Goal: Navigation & Orientation: Find specific page/section

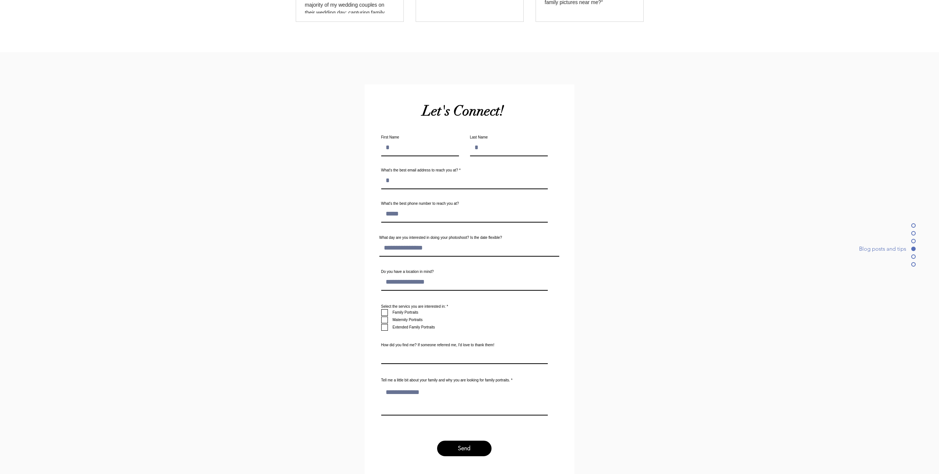
scroll to position [2517, 0]
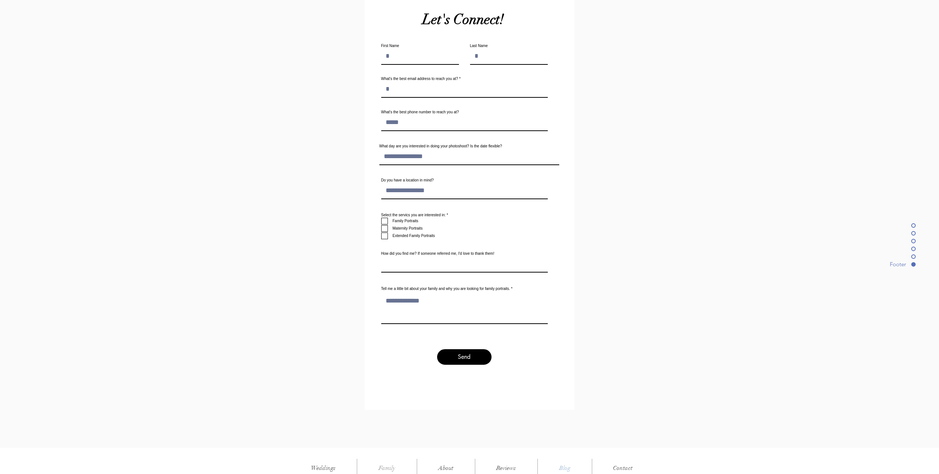
click at [565, 459] on p "Blog" at bounding box center [565, 468] width 19 height 19
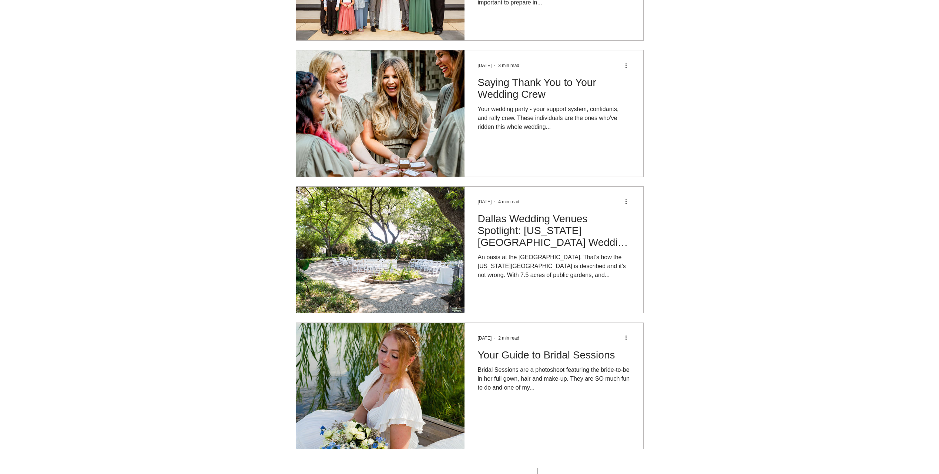
scroll to position [1695, 0]
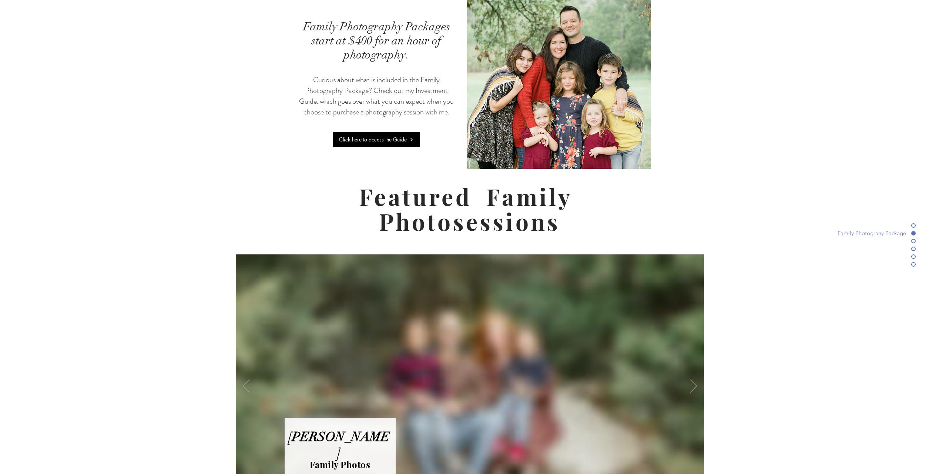
scroll to position [2517, 0]
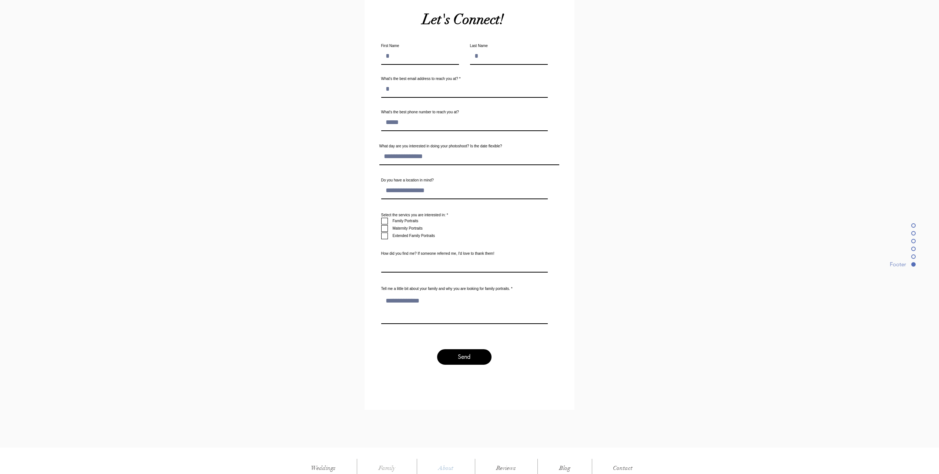
click at [445, 459] on p "About" at bounding box center [446, 468] width 23 height 19
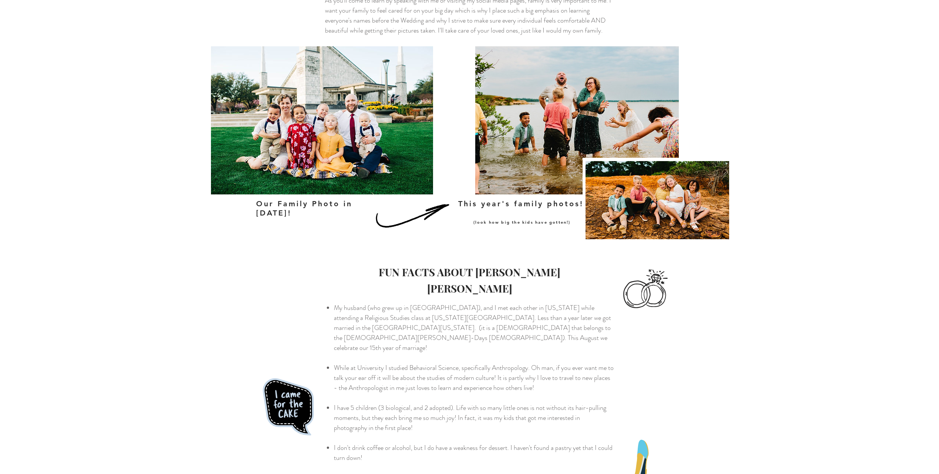
scroll to position [319, 0]
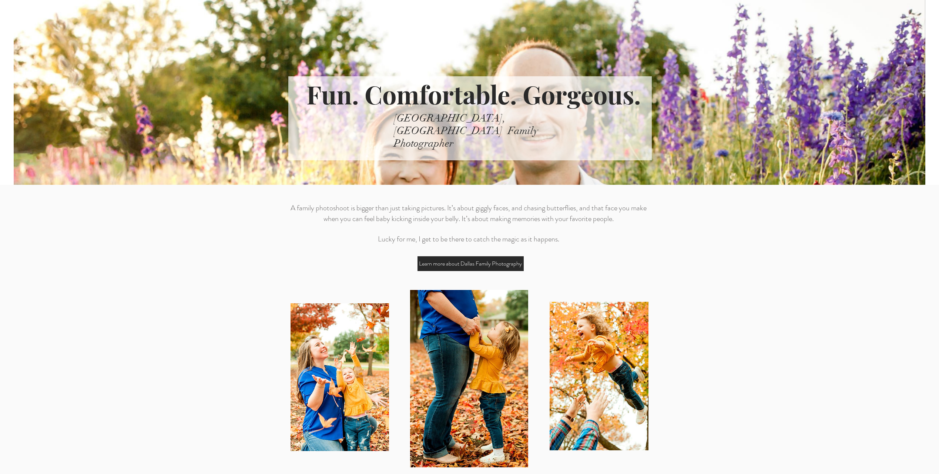
scroll to position [2517, 0]
